Goal: Navigation & Orientation: Find specific page/section

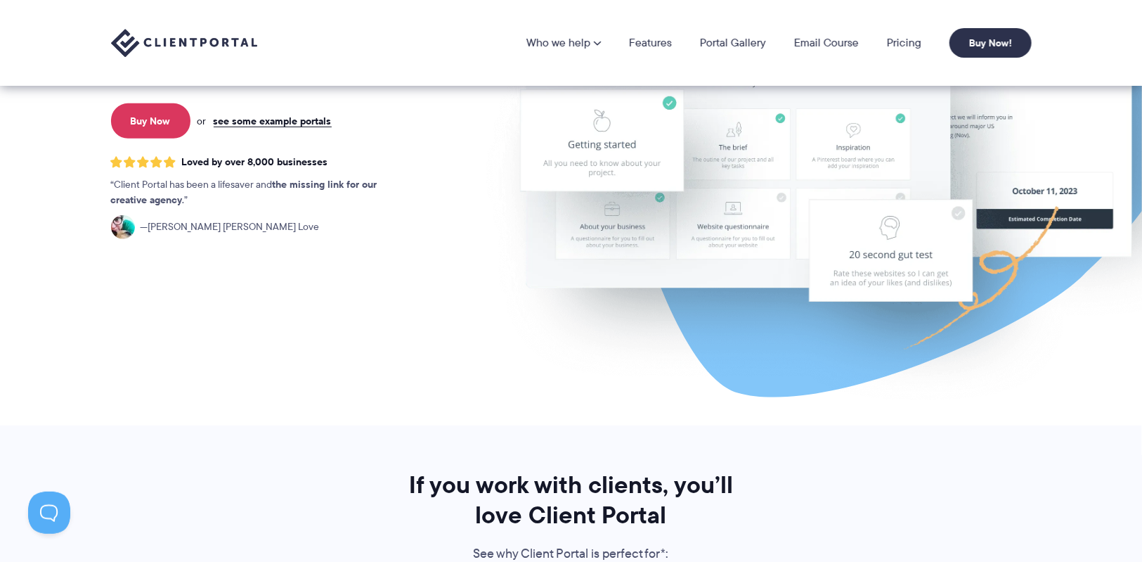
scroll to position [255, 0]
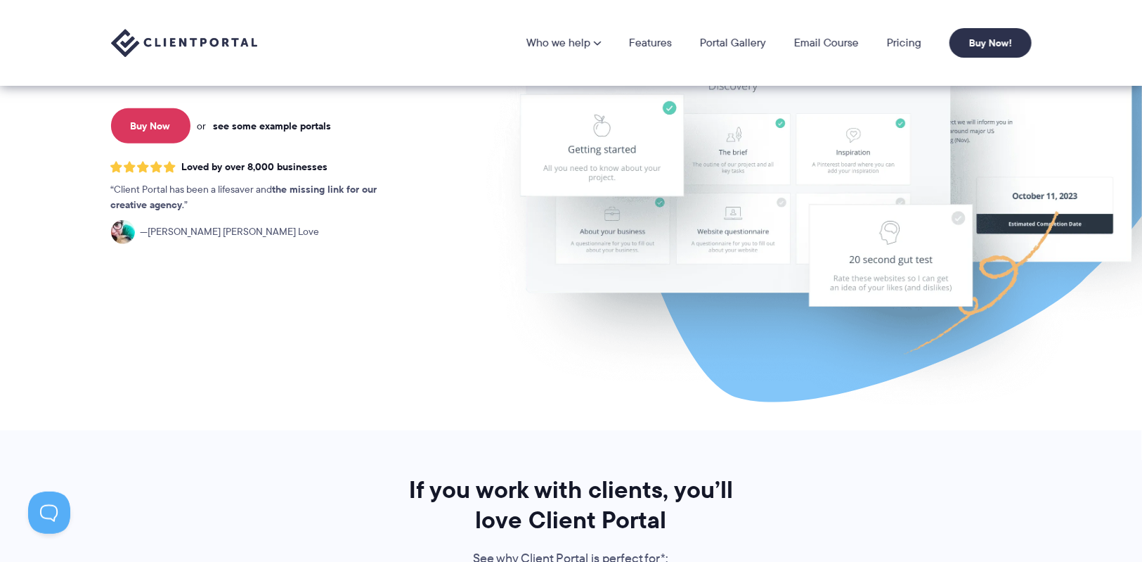
click at [252, 129] on link "see some example portals" at bounding box center [273, 125] width 118 height 13
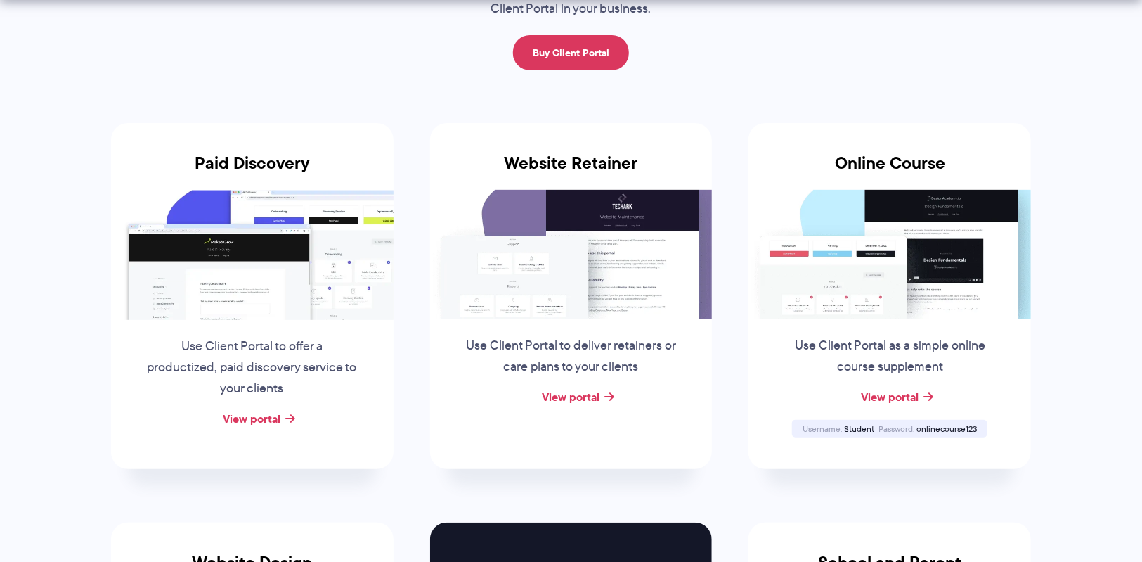
scroll to position [200, 0]
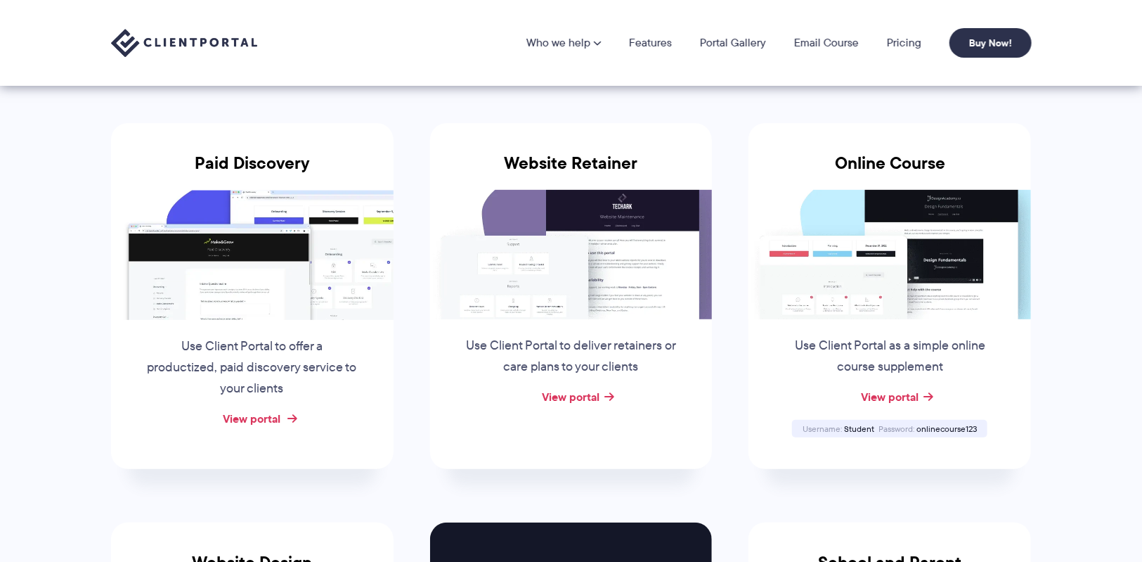
click at [271, 422] on link "View portal" at bounding box center [252, 418] width 58 height 17
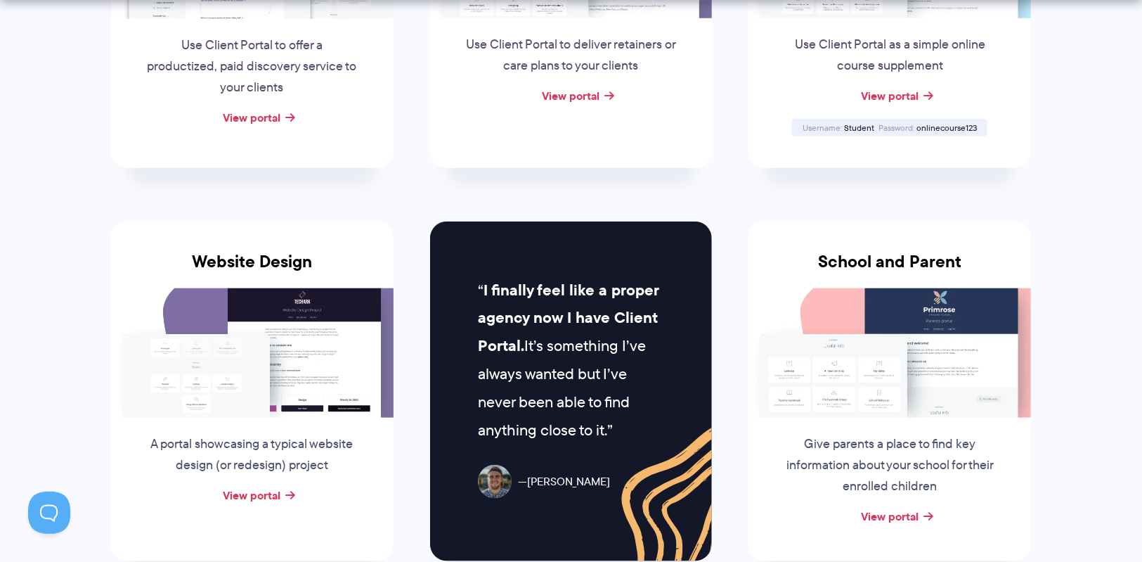
scroll to position [507, 0]
